Goal: Transaction & Acquisition: Purchase product/service

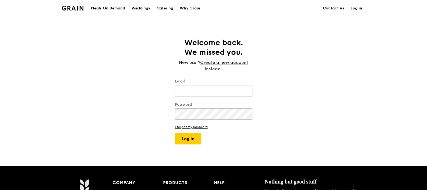
click at [104, 7] on div "Meals On Demand" at bounding box center [108, 8] width 34 height 16
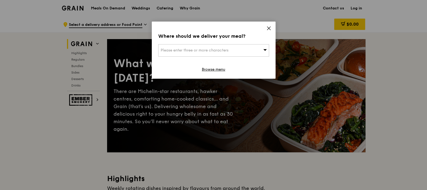
click at [270, 28] on icon at bounding box center [268, 28] width 5 height 5
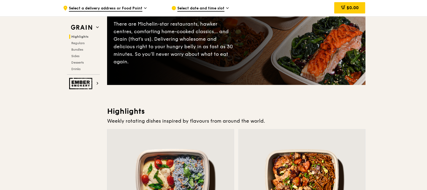
scroll to position [33, 0]
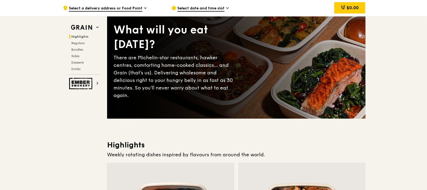
click at [213, 9] on span "Select date and time slot" at bounding box center [200, 9] width 47 height 6
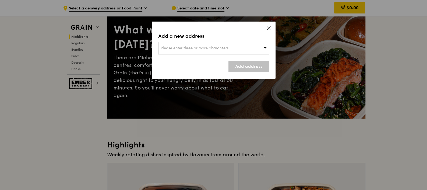
click at [266, 48] on icon at bounding box center [265, 47] width 4 height 4
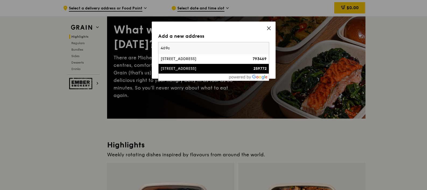
type input "469c"
click at [207, 68] on div "[STREET_ADDRESS]" at bounding box center [201, 68] width 80 height 5
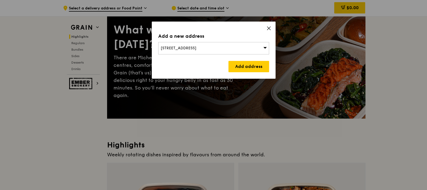
click at [246, 72] on div "Add a new address [STREET_ADDRESS] Add address" at bounding box center [214, 50] width 124 height 57
click at [248, 68] on link "Add address" at bounding box center [248, 66] width 41 height 11
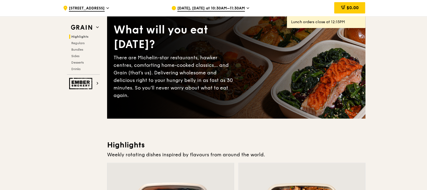
click at [233, 10] on span "[DATE], [DATE] at 10:30AM–11:30AM" at bounding box center [211, 9] width 68 height 6
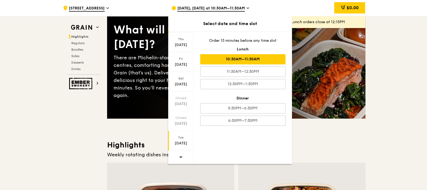
scroll to position [269, 0]
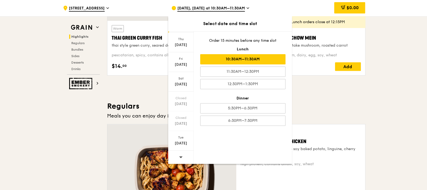
click at [182, 155] on icon at bounding box center [181, 157] width 4 height 4
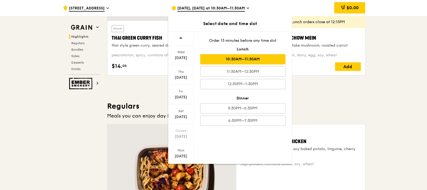
click at [182, 40] on div at bounding box center [181, 38] width 26 height 14
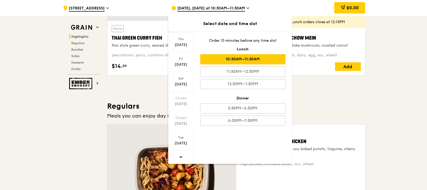
click at [181, 155] on icon at bounding box center [181, 157] width 4 height 4
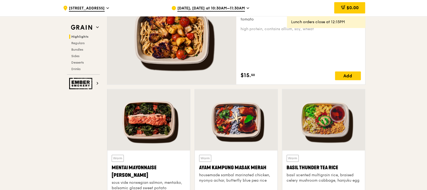
scroll to position [336, 0]
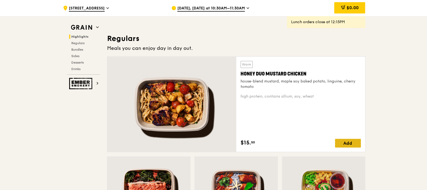
click at [349, 143] on div "Add" at bounding box center [348, 143] width 26 height 9
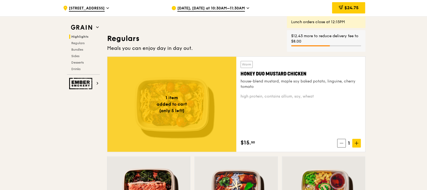
click at [213, 9] on span "[DATE], [DATE] at 10:30AM–11:30AM" at bounding box center [211, 9] width 68 height 6
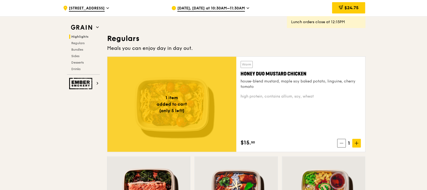
click at [200, 5] on div "[DATE], [DATE] at 10:30AM–11:30AM" at bounding box center [221, 8] width 100 height 16
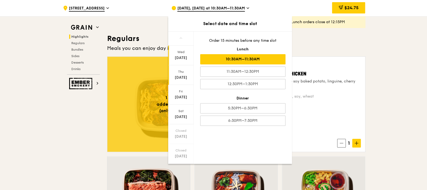
click at [184, 77] on div "[DATE]" at bounding box center [181, 77] width 24 height 5
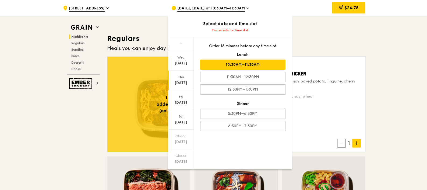
click at [276, 65] on div "10:30AM–11:30AM" at bounding box center [242, 64] width 85 height 10
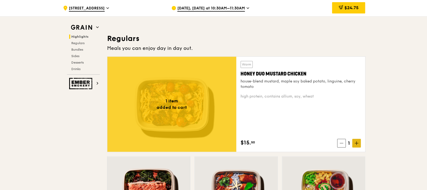
click at [357, 142] on icon at bounding box center [357, 143] width 4 height 4
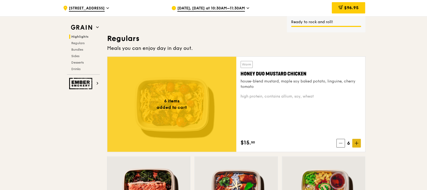
click at [357, 142] on icon at bounding box center [357, 143] width 4 height 4
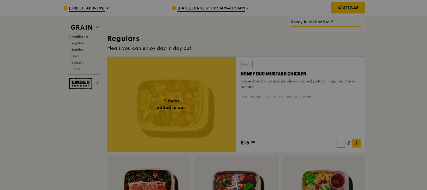
type input "7"
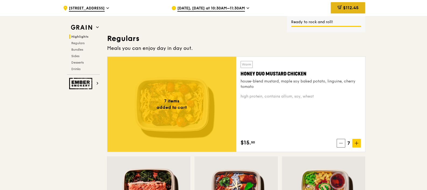
click at [356, 8] on span "$112.45" at bounding box center [351, 7] width 16 height 5
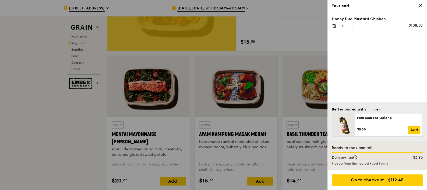
scroll to position [168, 0]
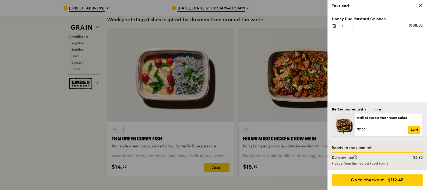
click at [421, 7] on icon at bounding box center [420, 5] width 5 height 5
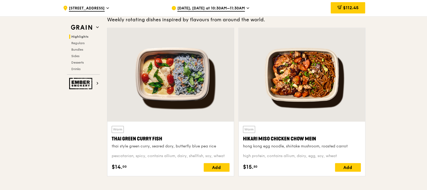
click at [343, 10] on span "$112.45" at bounding box center [351, 7] width 16 height 5
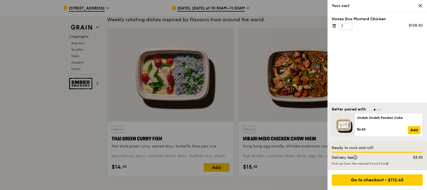
click at [334, 26] on icon at bounding box center [334, 25] width 5 height 5
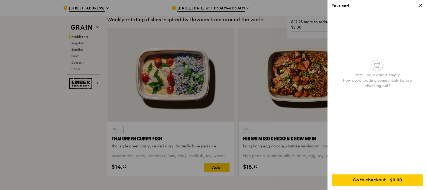
click at [420, 5] on icon at bounding box center [420, 5] width 3 height 3
